Goal: Check status: Check status

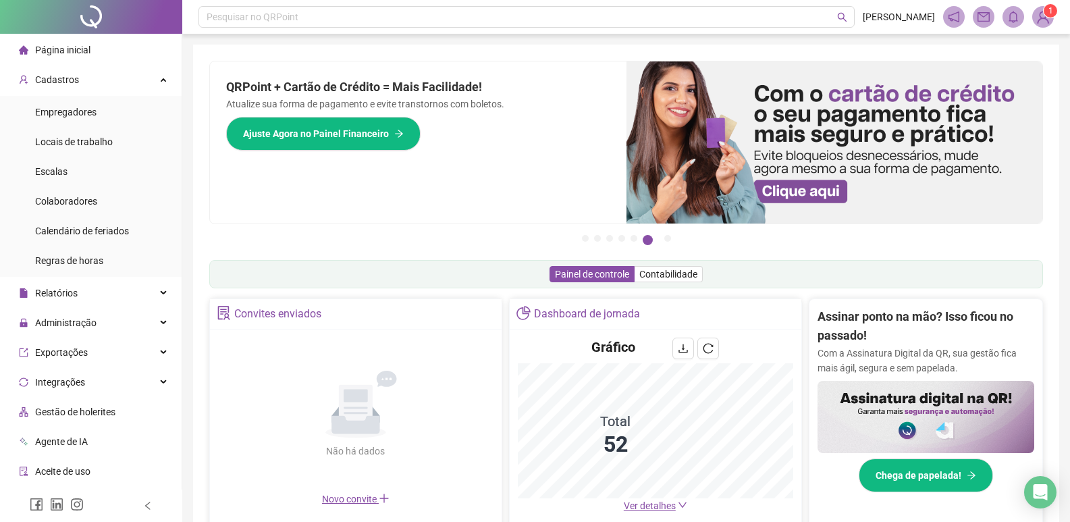
drag, startPoint x: 104, startPoint y: 39, endPoint x: 438, endPoint y: 452, distance: 530.6
click at [438, 458] on div "Não há dados Não há dados" at bounding box center [356, 415] width 276 height 154
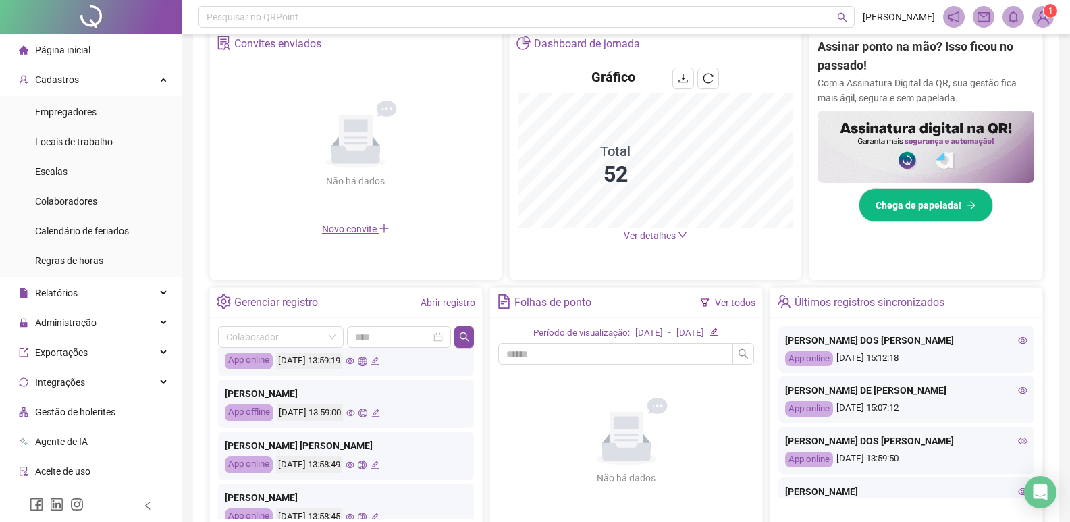
scroll to position [270, 0]
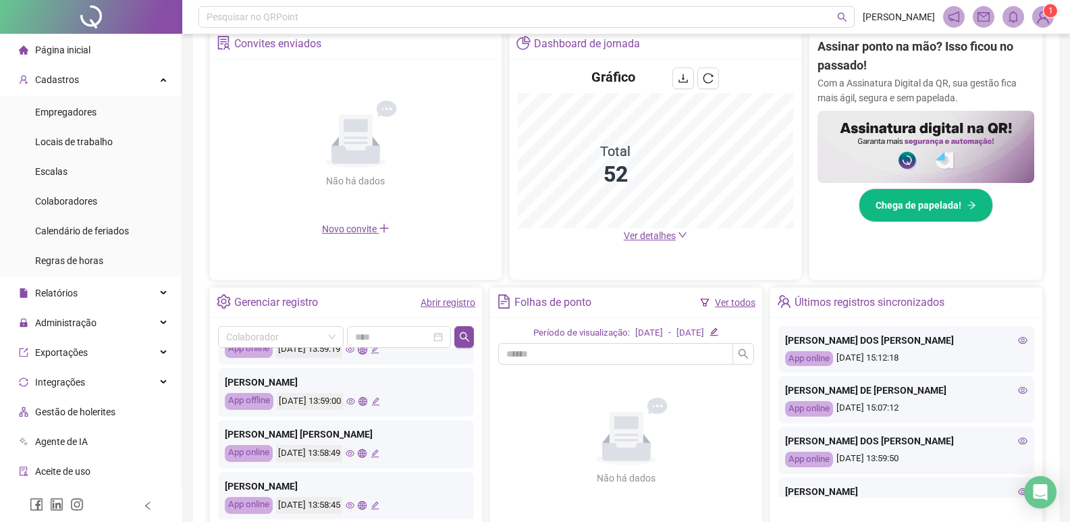
click at [453, 297] on link "Abrir registro" at bounding box center [448, 302] width 55 height 11
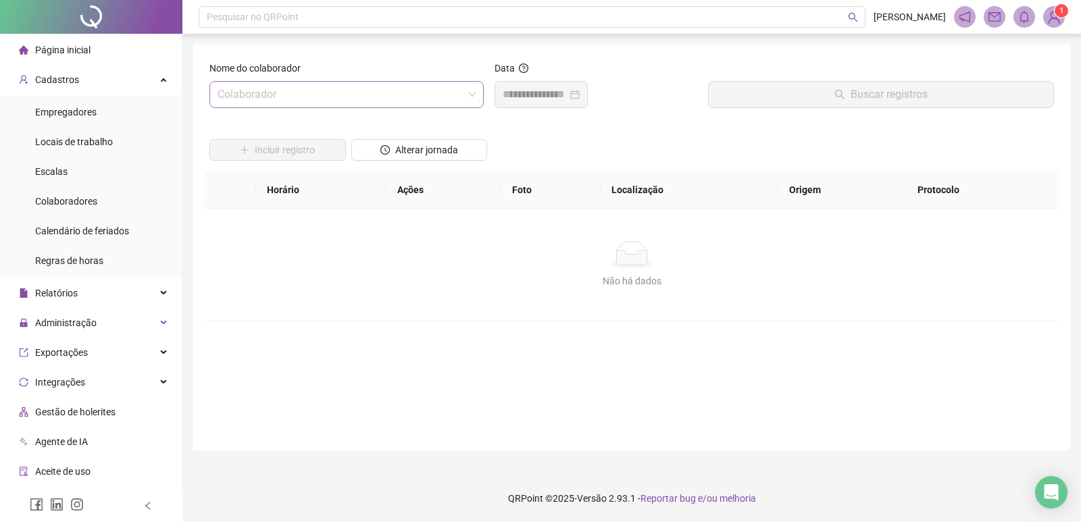
click at [329, 86] on input "search" at bounding box center [340, 95] width 246 height 26
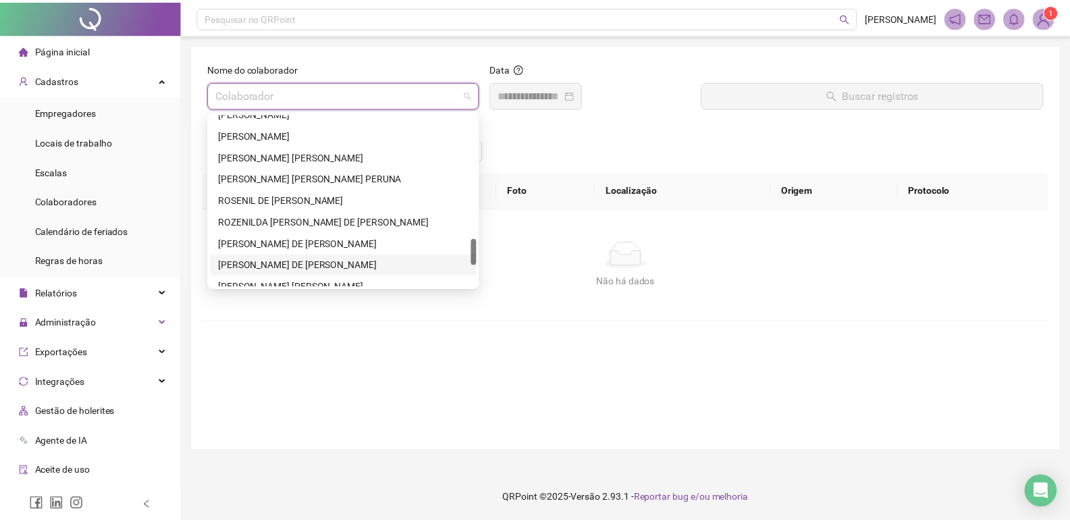
scroll to position [878, 0]
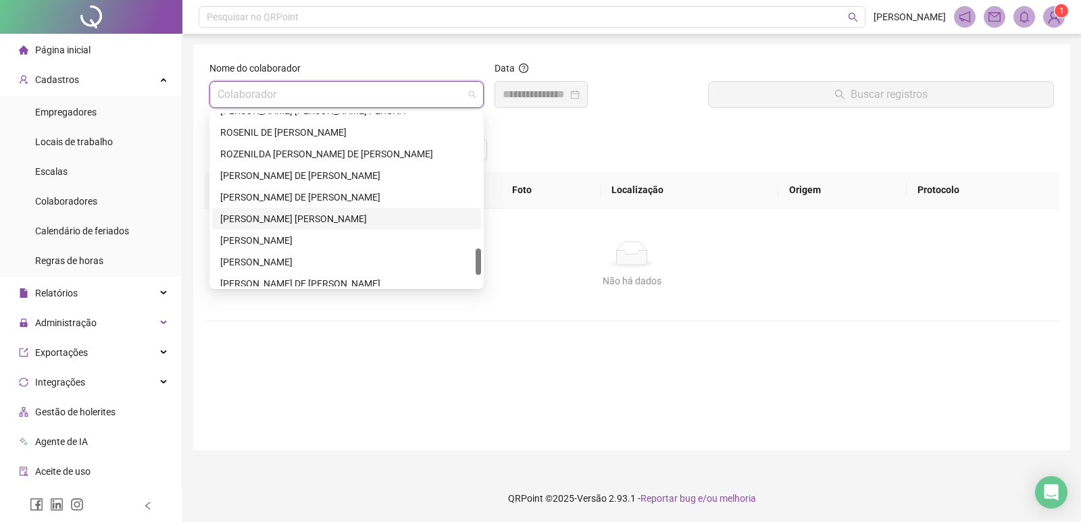
click at [280, 219] on div "[PERSON_NAME] [PERSON_NAME]" at bounding box center [346, 218] width 253 height 15
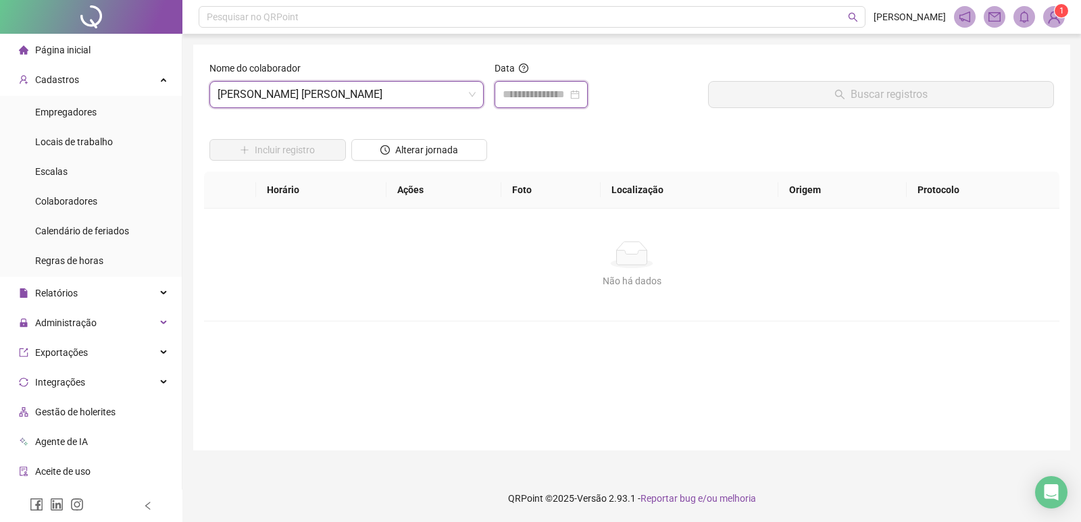
click at [535, 87] on input at bounding box center [534, 94] width 65 height 16
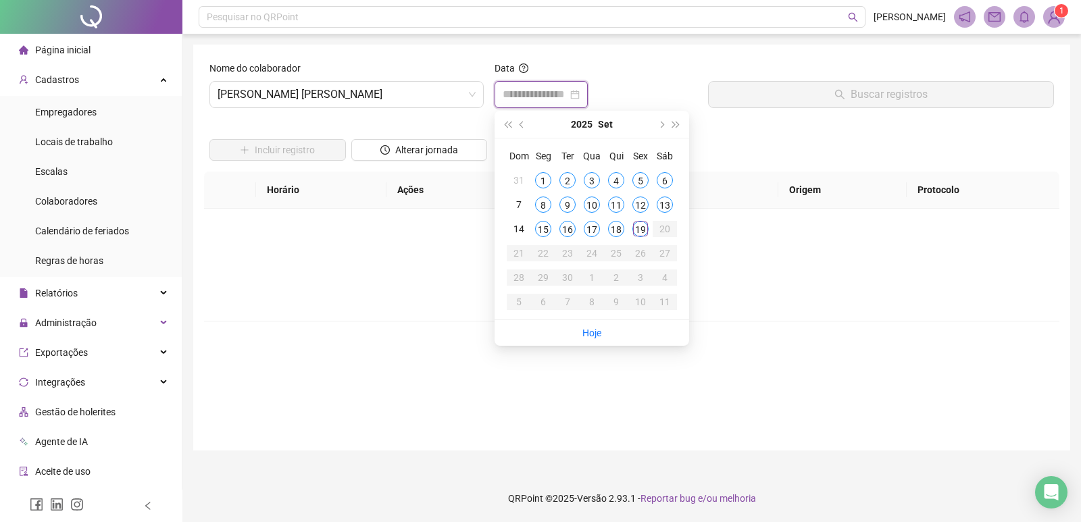
type input "**********"
click at [635, 232] on div "19" at bounding box center [640, 229] width 16 height 16
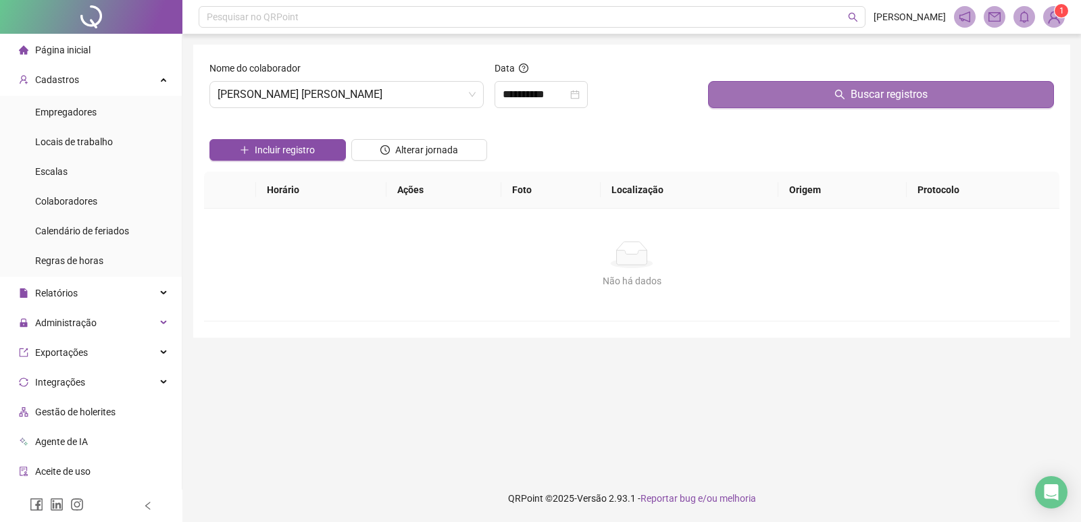
click at [754, 96] on button "Buscar registros" at bounding box center [881, 94] width 346 height 27
